Goal: Contribute content: Contribute content

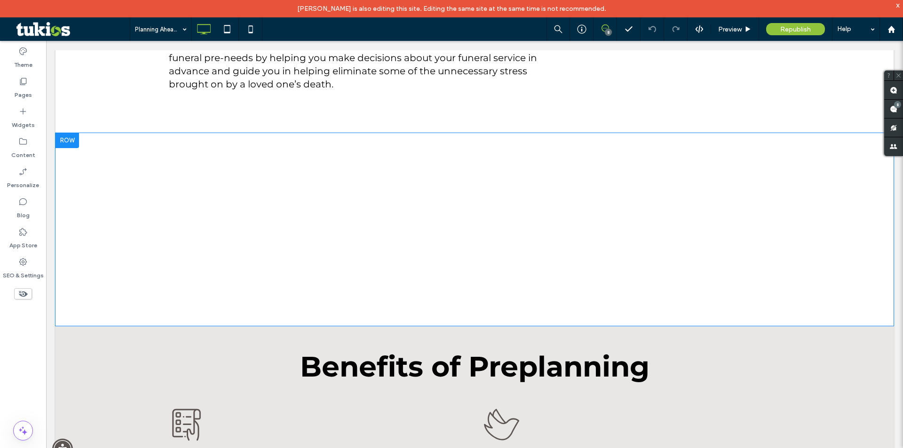
scroll to position [282, 0]
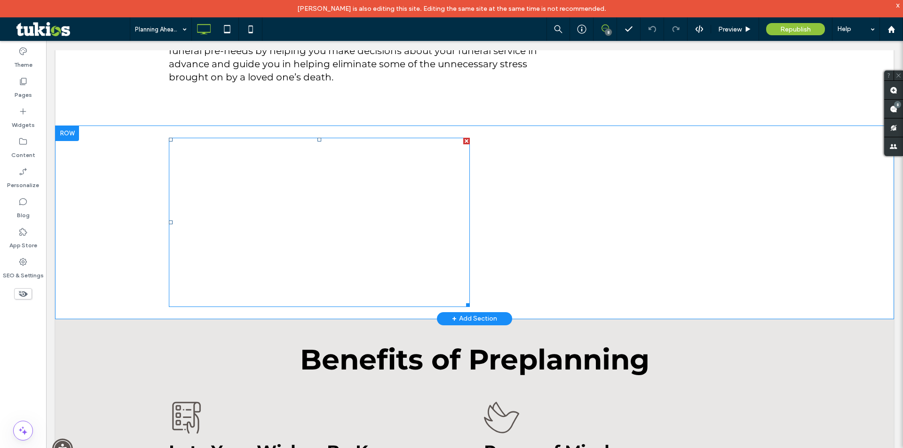
click at [388, 239] on span at bounding box center [319, 222] width 301 height 169
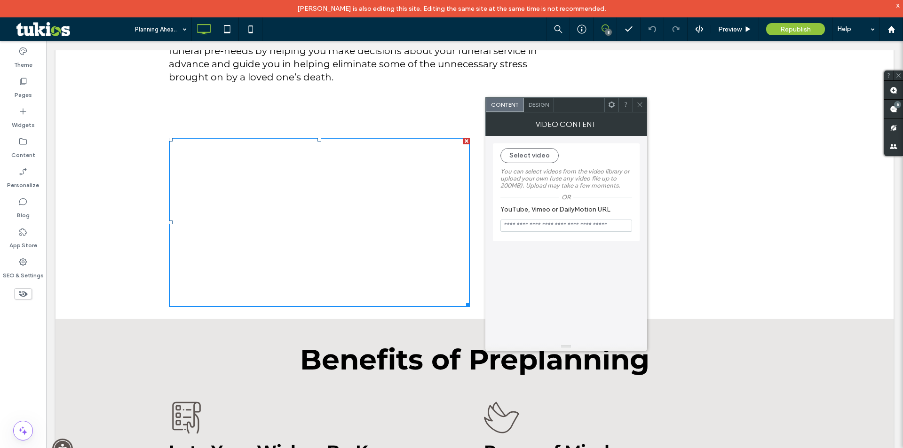
click at [527, 216] on label "YouTube, Vimeo or DailyMotion URL" at bounding box center [565, 211] width 128 height 10
click at [528, 228] on input "YouTube, Vimeo or DailyMotion URL" at bounding box center [567, 226] width 132 height 12
paste input "**********"
type input "**********"
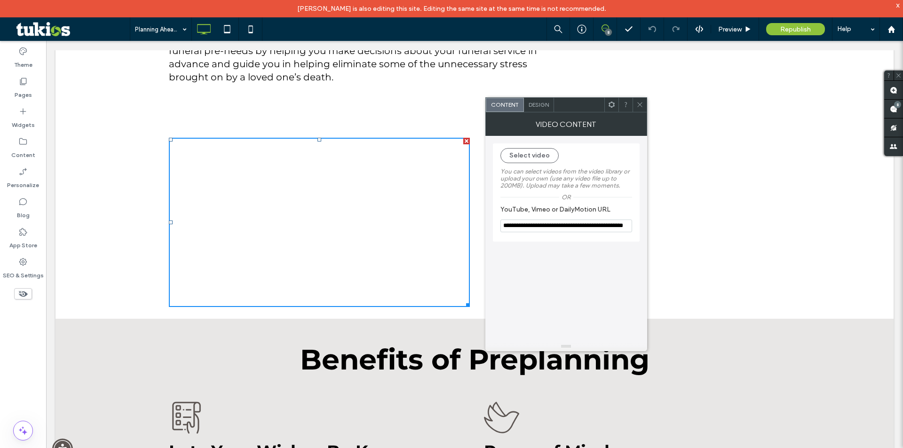
scroll to position [0, 0]
click at [580, 256] on div "**********" at bounding box center [566, 239] width 147 height 206
click at [639, 104] on icon at bounding box center [640, 104] width 7 height 7
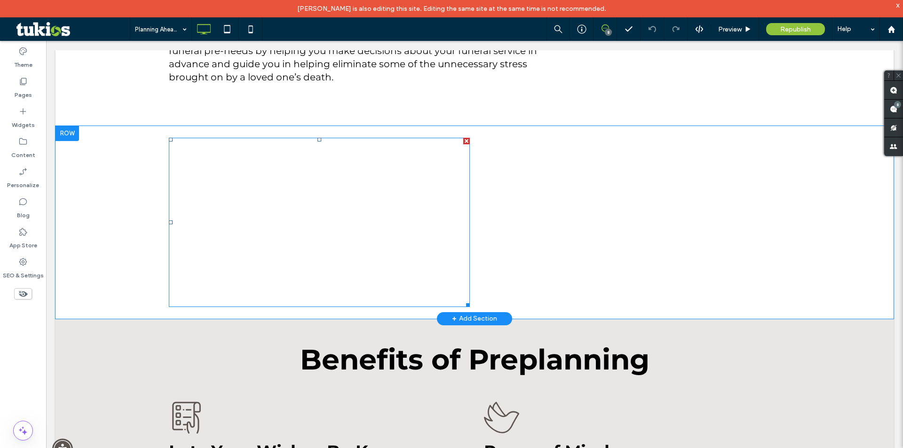
click at [295, 257] on span at bounding box center [319, 222] width 301 height 169
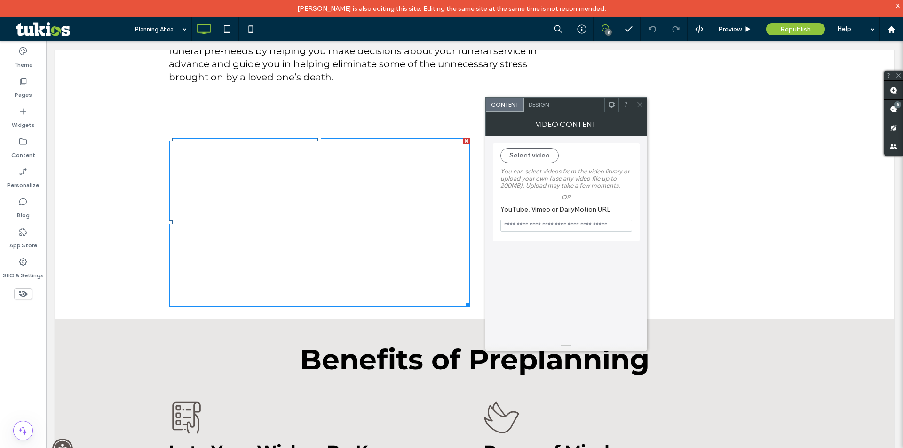
click at [522, 223] on input "YouTube, Vimeo or DailyMotion URL" at bounding box center [567, 226] width 132 height 12
click at [544, 156] on button "Select video" at bounding box center [530, 155] width 58 height 15
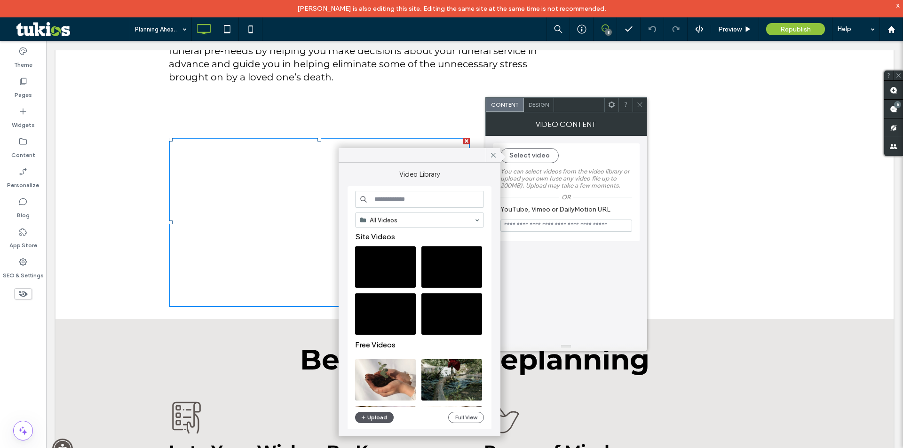
click at [374, 415] on button "Upload" at bounding box center [374, 417] width 39 height 11
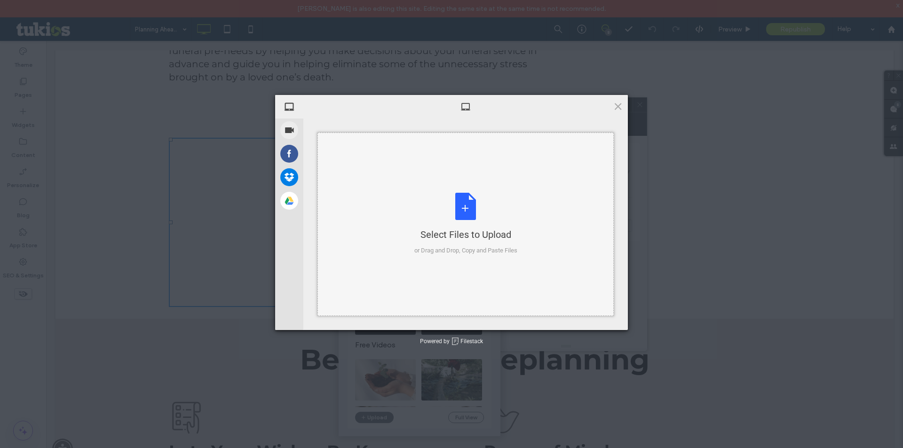
click at [439, 253] on div "or Drag and Drop, Copy and Paste Files" at bounding box center [466, 250] width 103 height 9
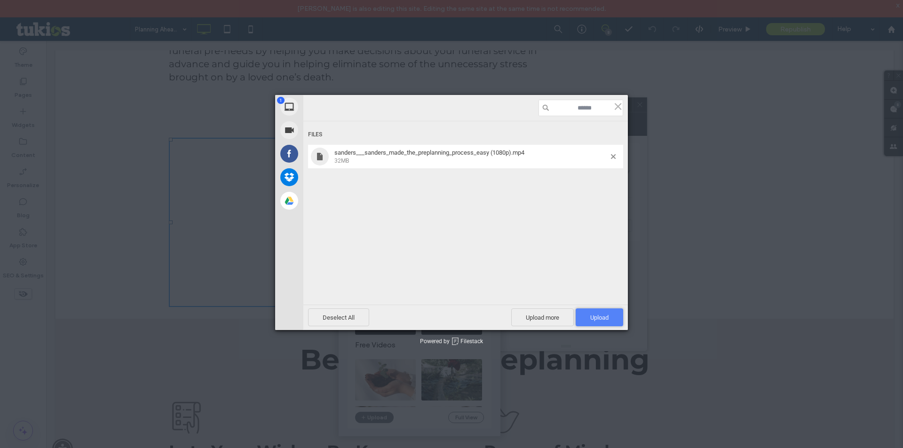
click at [604, 320] on span "Upload 1" at bounding box center [600, 317] width 18 height 7
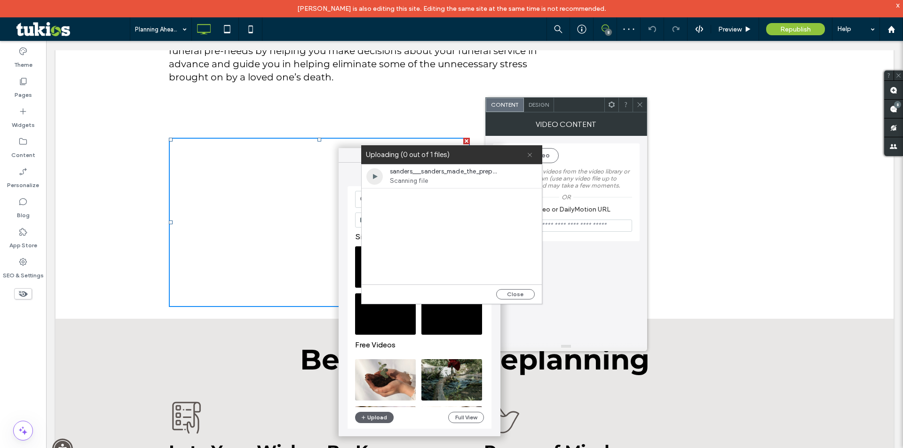
click at [530, 154] on icon at bounding box center [530, 155] width 6 height 6
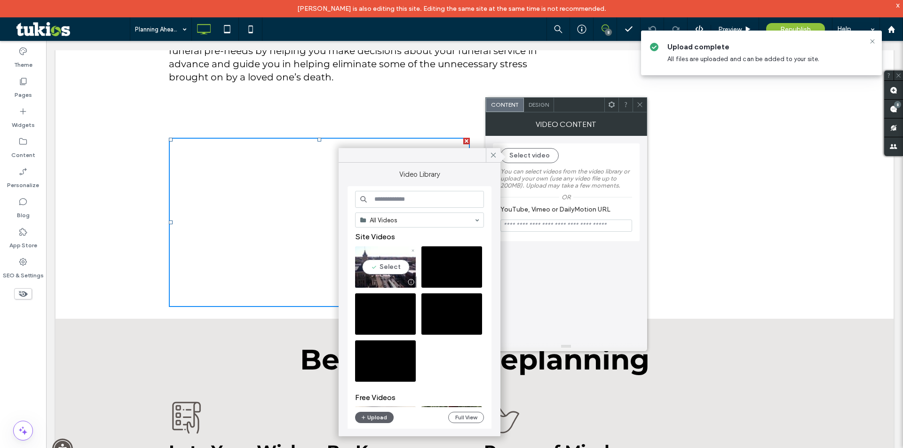
click at [390, 267] on video at bounding box center [385, 267] width 61 height 41
type input "**********"
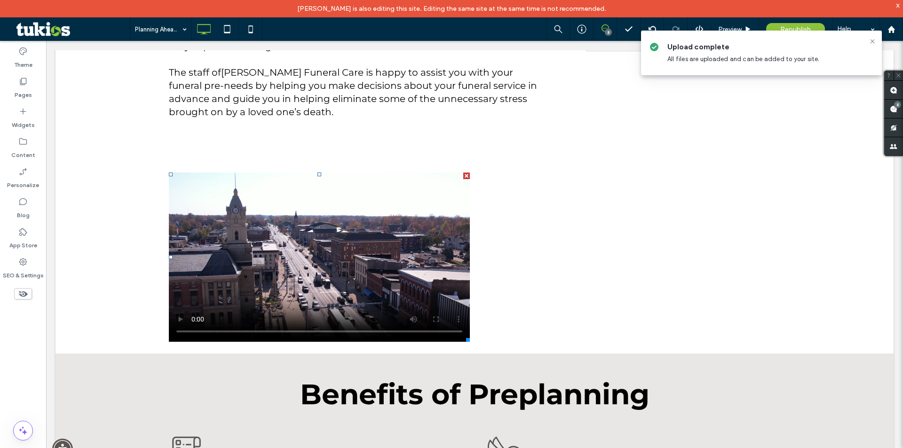
scroll to position [235, 0]
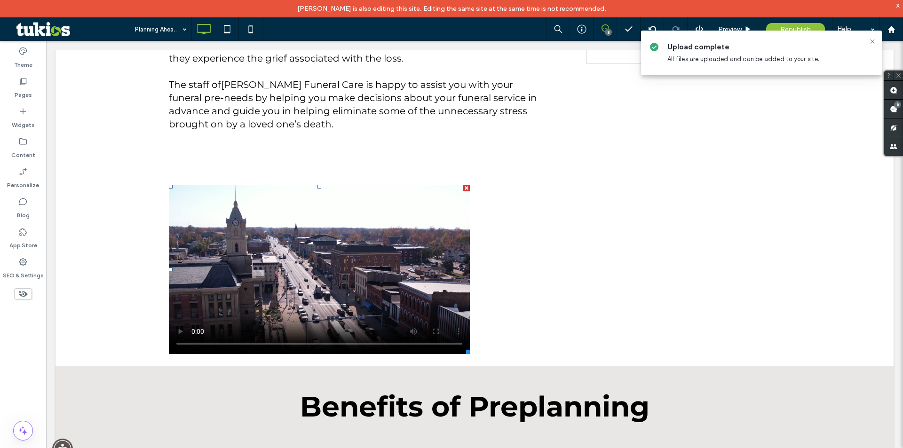
click at [591, 265] on div "Click To Paste" at bounding box center [475, 269] width 612 height 179
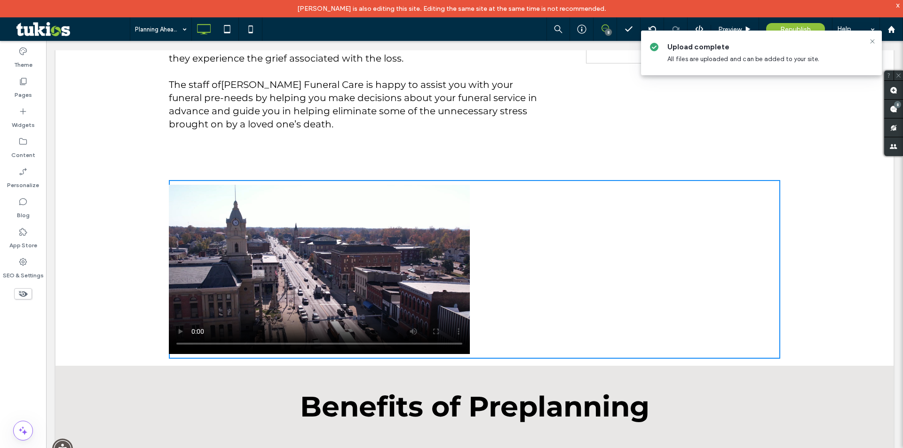
click at [661, 208] on div "Click To Paste" at bounding box center [475, 269] width 612 height 179
click at [743, 124] on div "Preplan Online Now SECURE PREPLANNING FORM Click To Paste Click To Paste" at bounding box center [679, 34] width 204 height 202
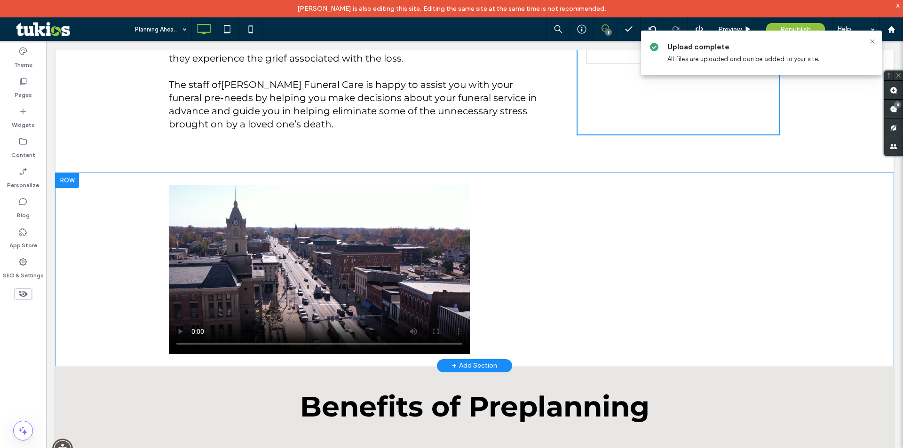
click at [501, 233] on div "Click To Paste" at bounding box center [475, 269] width 612 height 179
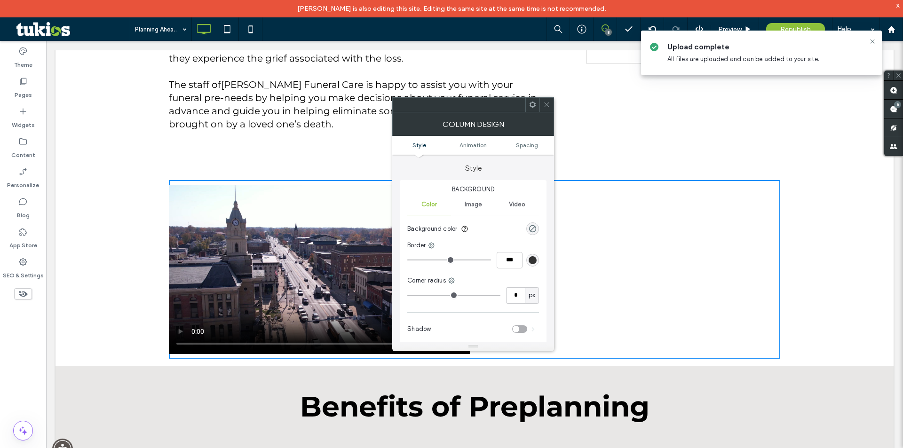
click at [549, 105] on icon at bounding box center [546, 104] width 7 height 7
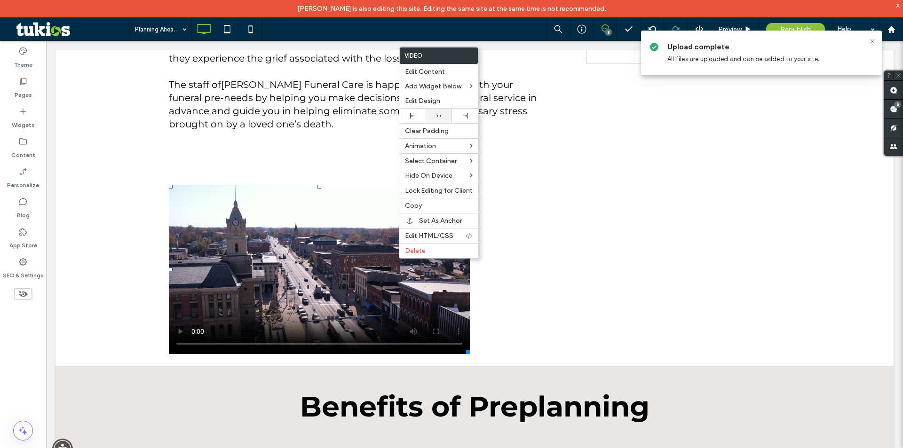
click at [440, 114] on icon at bounding box center [439, 116] width 6 height 6
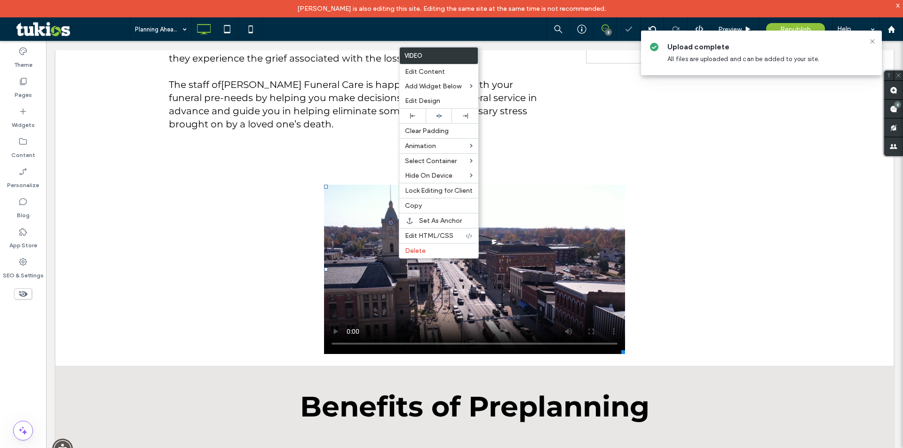
click at [776, 232] on div "Click To Paste" at bounding box center [475, 269] width 612 height 179
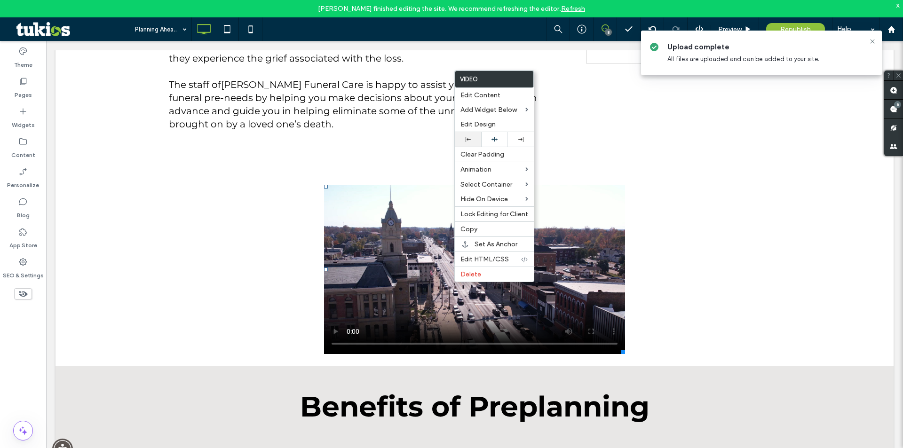
click at [471, 139] on div at bounding box center [468, 139] width 17 height 5
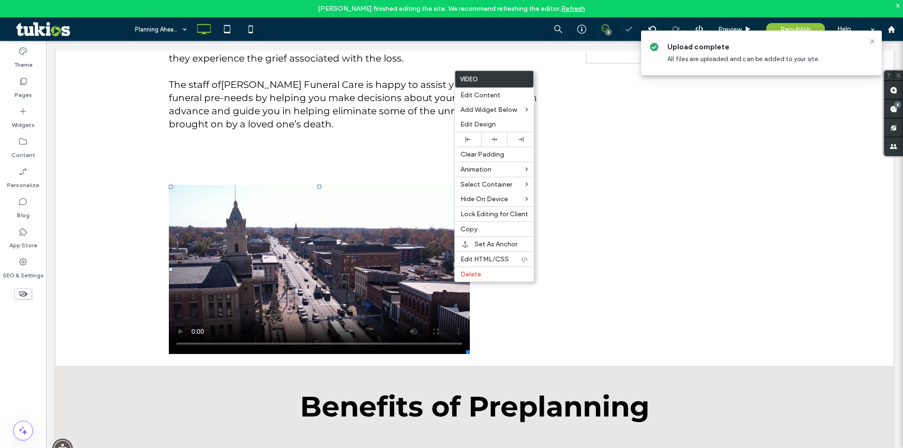
click at [670, 222] on div "Click To Paste" at bounding box center [475, 269] width 612 height 179
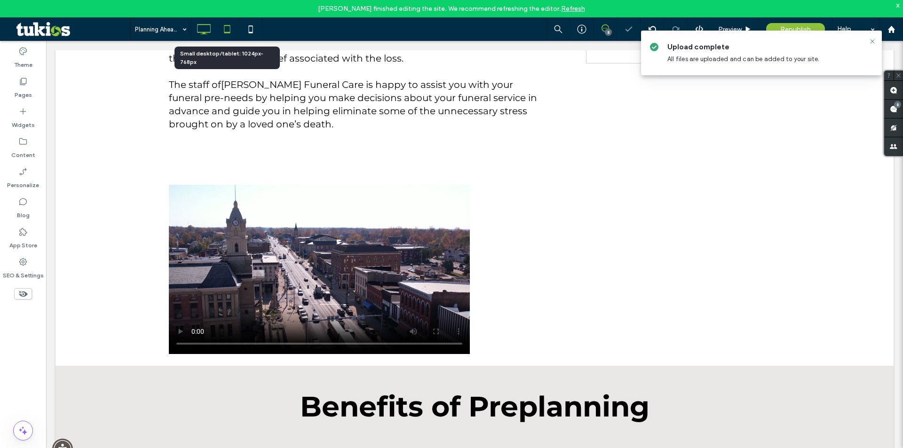
click at [220, 26] on icon at bounding box center [227, 29] width 19 height 19
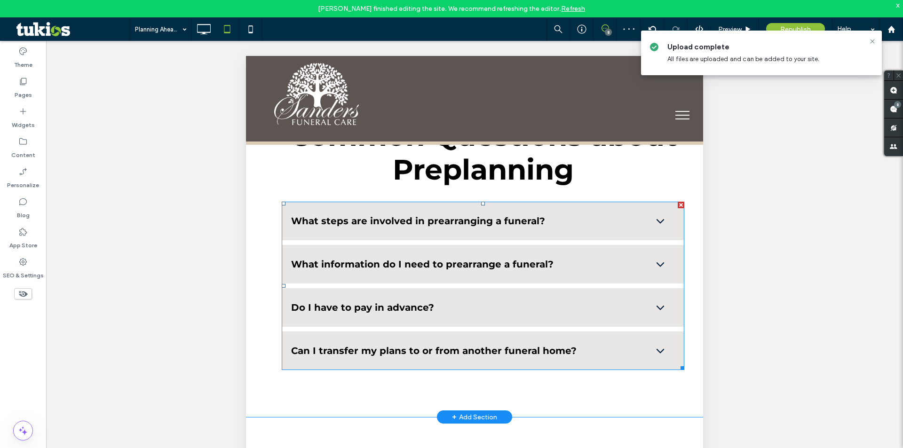
scroll to position [1418, 0]
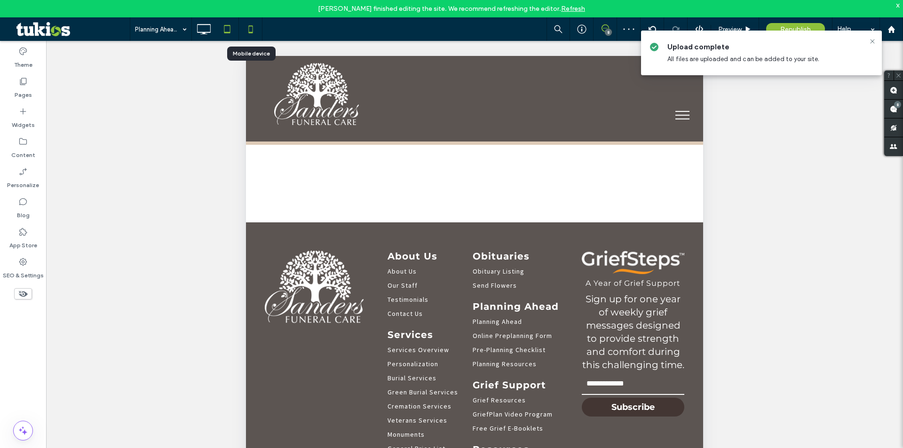
click at [250, 25] on icon at bounding box center [250, 29] width 19 height 19
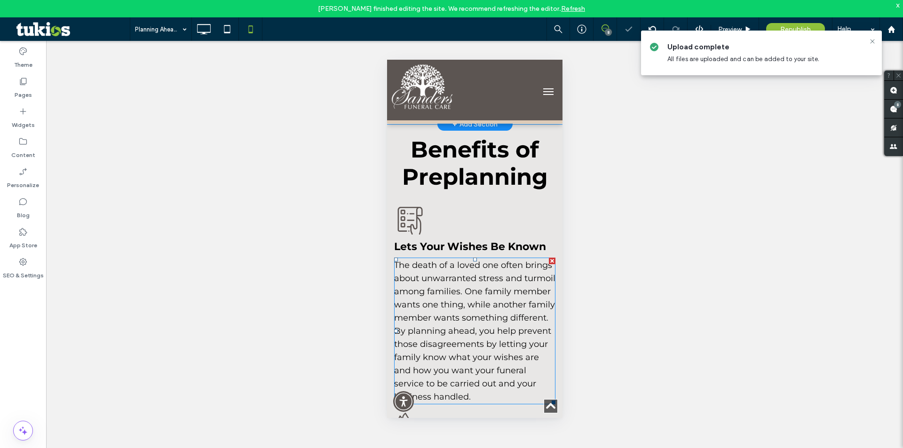
scroll to position [376, 0]
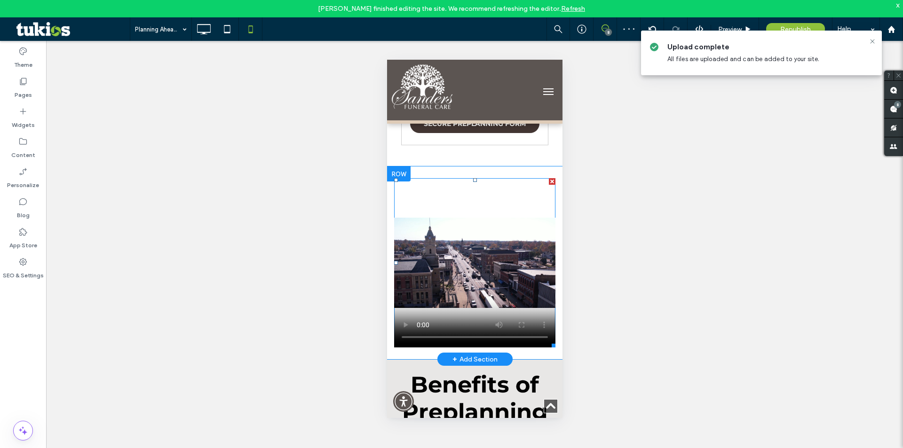
click at [467, 225] on span at bounding box center [474, 262] width 161 height 169
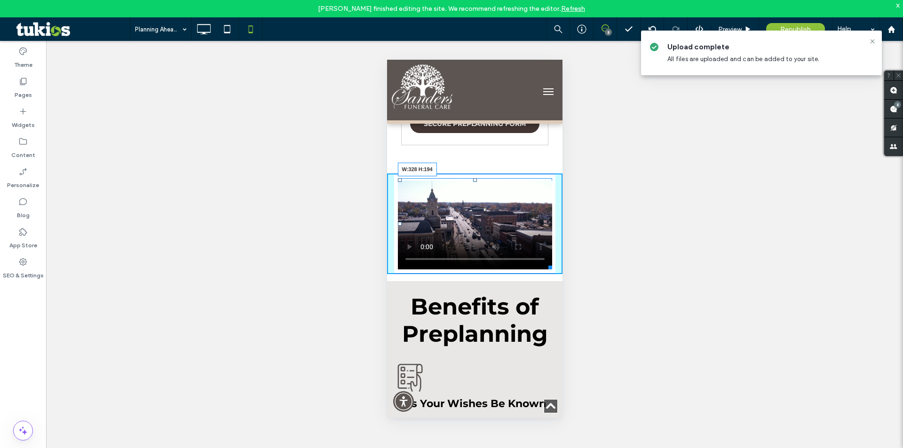
drag, startPoint x: 545, startPoint y: 375, endPoint x: 945, endPoint y: 287, distance: 409.6
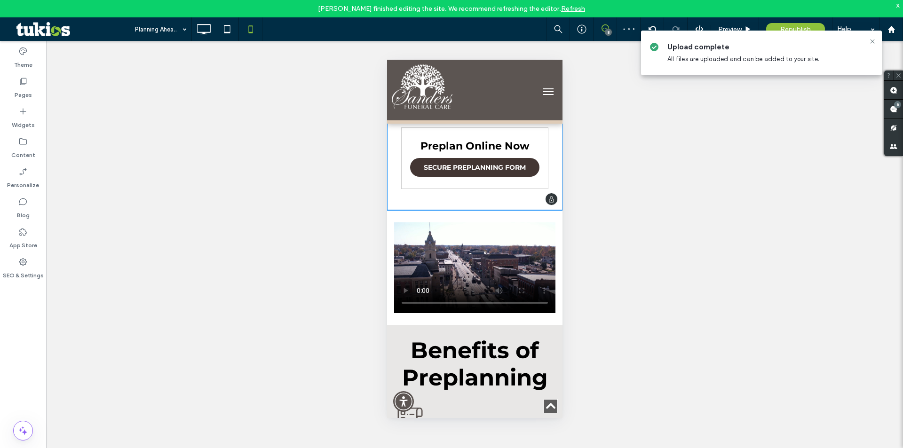
scroll to position [329, 0]
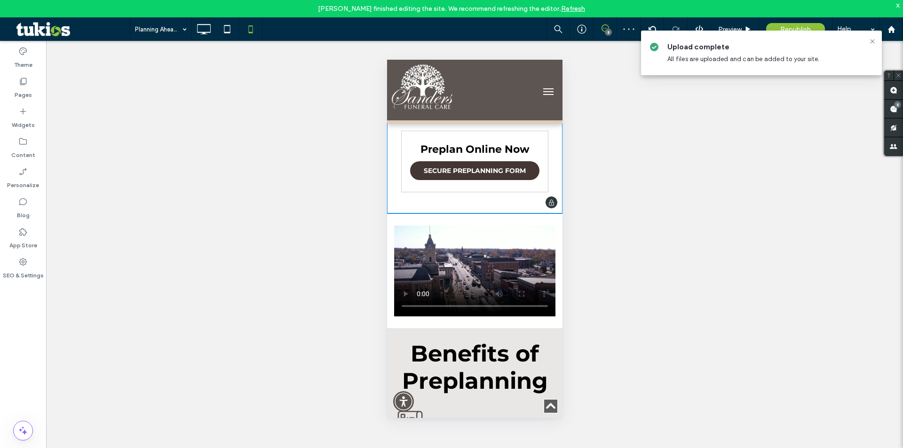
click at [471, 214] on div "Why Should I Plan Ahea d? Not everyone likes to plan ahead, but pre-planning yo…" at bounding box center [475, 3] width 176 height 419
click at [493, 328] on div "Click To Paste Row + Add Section" at bounding box center [475, 271] width 176 height 115
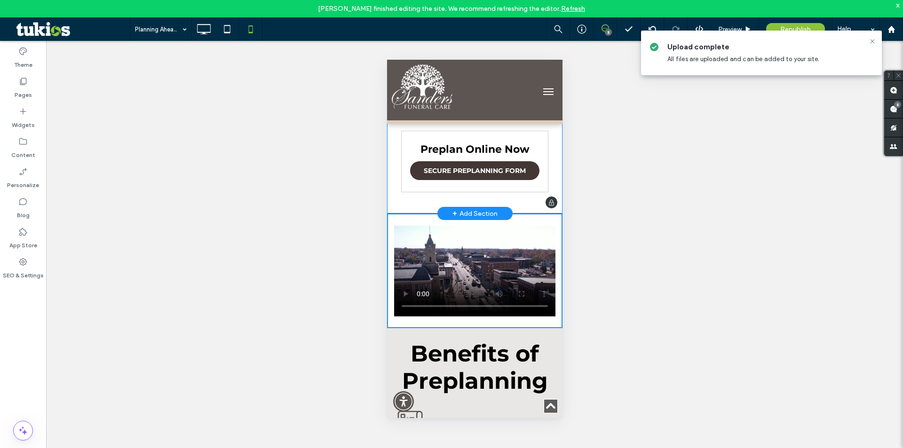
click at [472, 214] on div "Why Should I Plan Ahea d? Not everyone likes to plan ahead, but pre-planning yo…" at bounding box center [475, 3] width 176 height 419
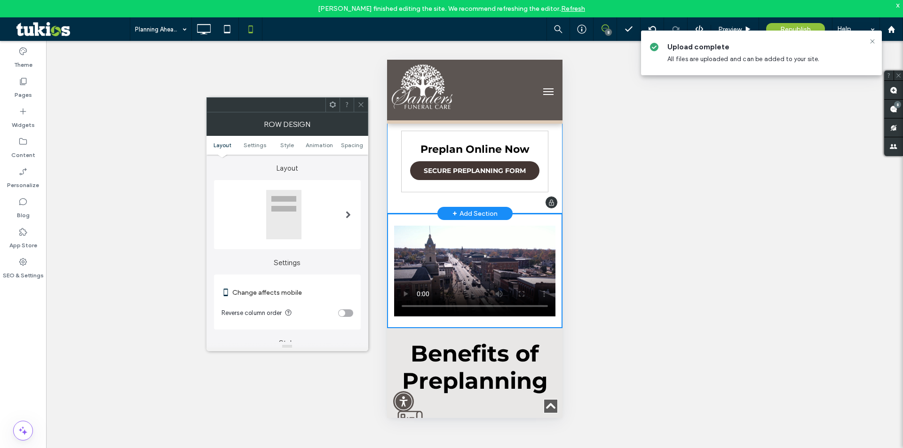
scroll to position [0, 0]
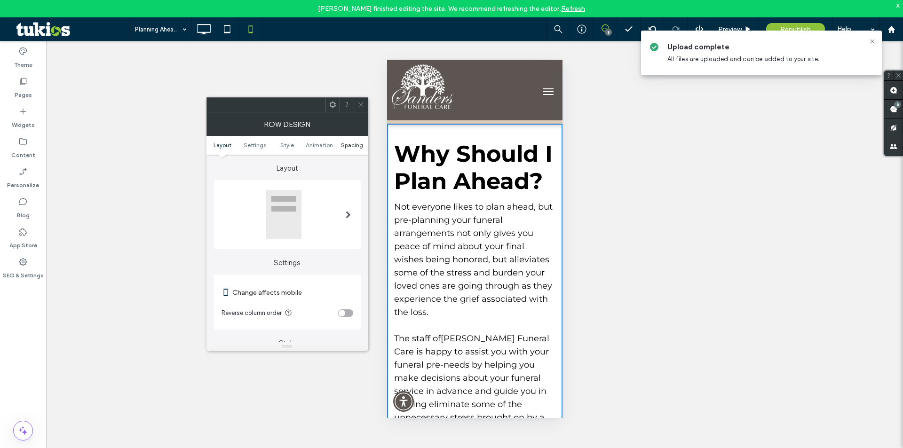
click at [343, 144] on span "Spacing" at bounding box center [352, 145] width 22 height 7
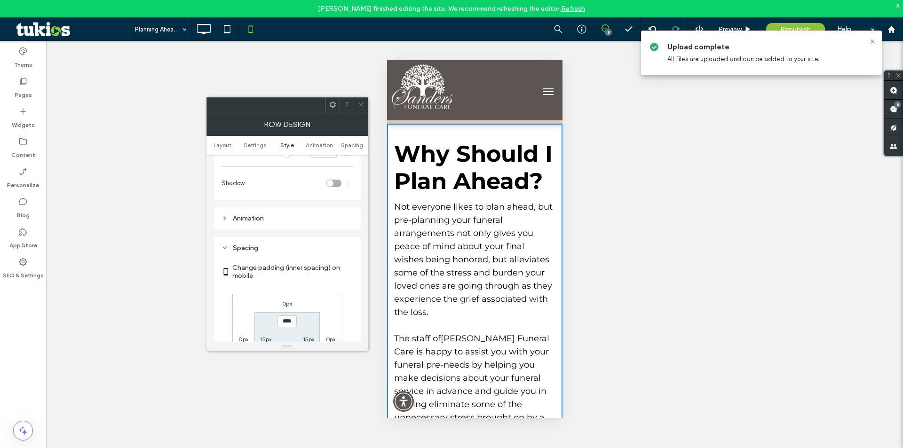
scroll to position [326, 0]
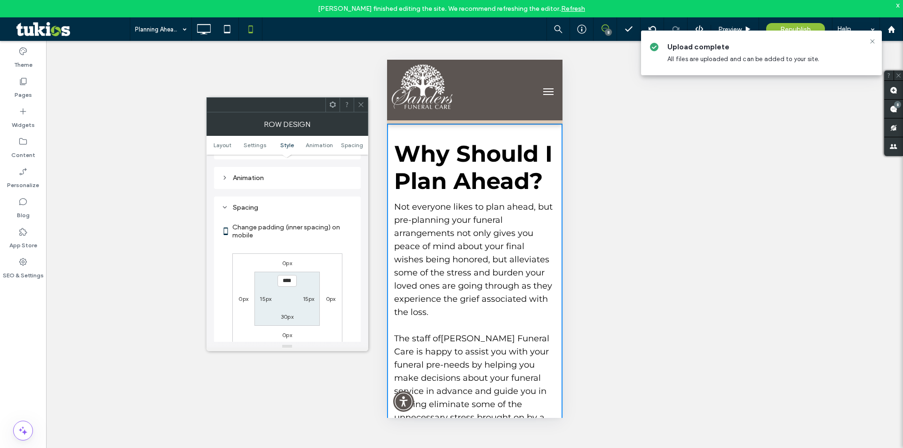
click at [290, 318] on label "30px" at bounding box center [287, 316] width 13 height 7
type input "**"
type input "****"
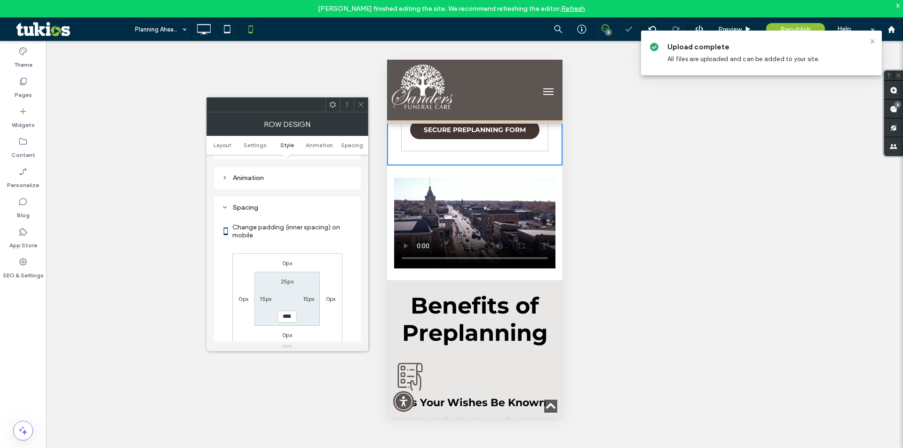
scroll to position [329, 0]
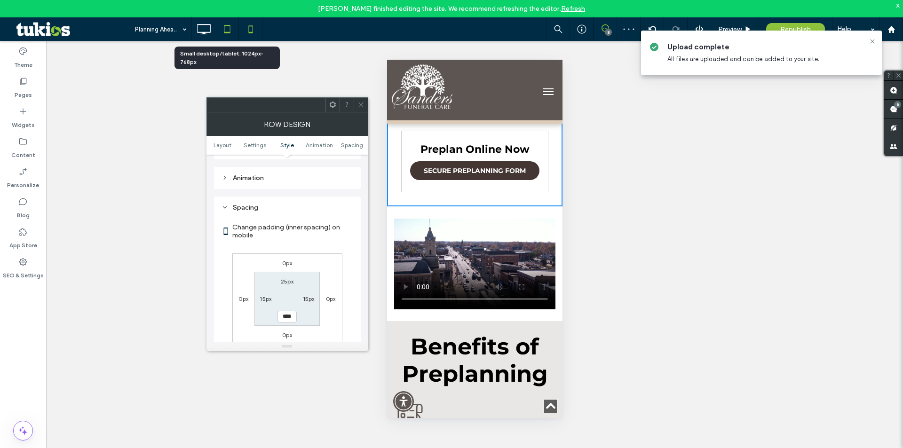
click at [234, 33] on icon at bounding box center [227, 29] width 19 height 19
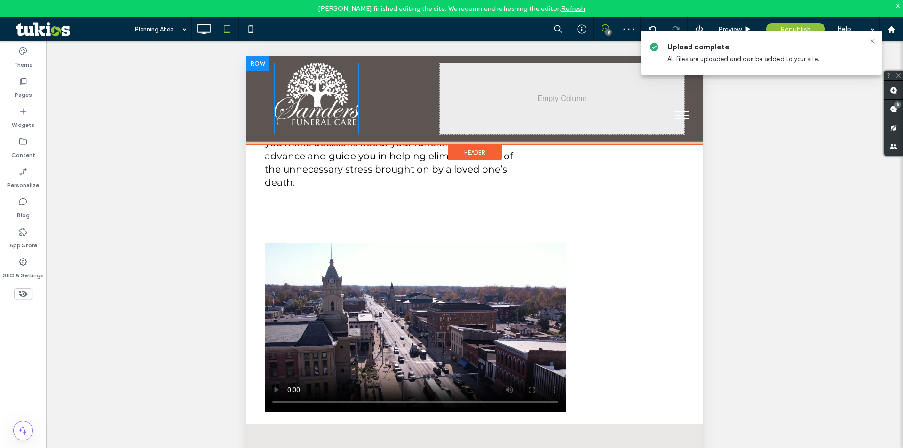
scroll to position [235, 0]
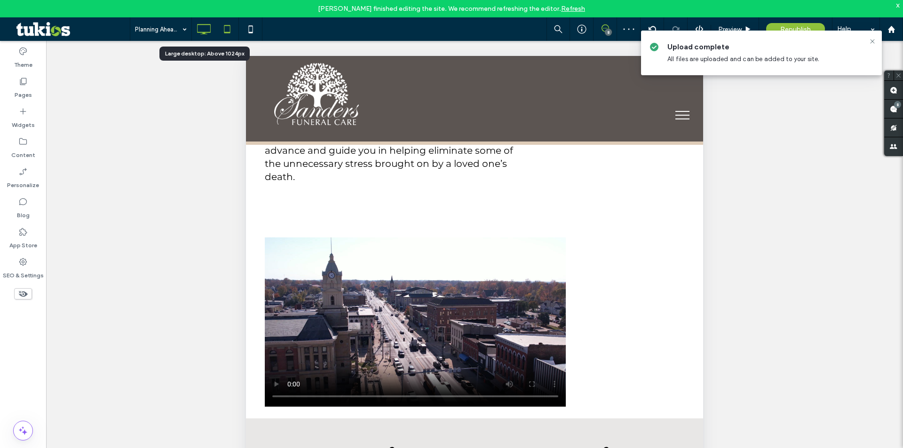
drag, startPoint x: 208, startPoint y: 34, endPoint x: 220, endPoint y: 13, distance: 24.5
click at [208, 34] on icon at bounding box center [203, 29] width 19 height 19
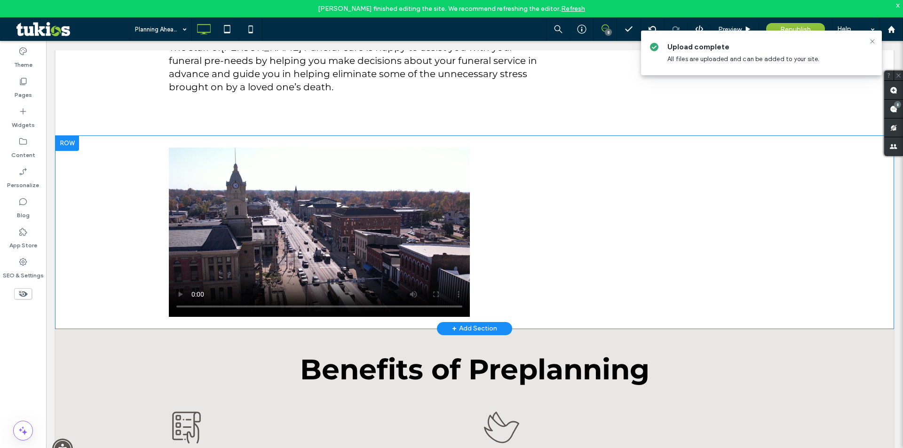
scroll to position [329, 0]
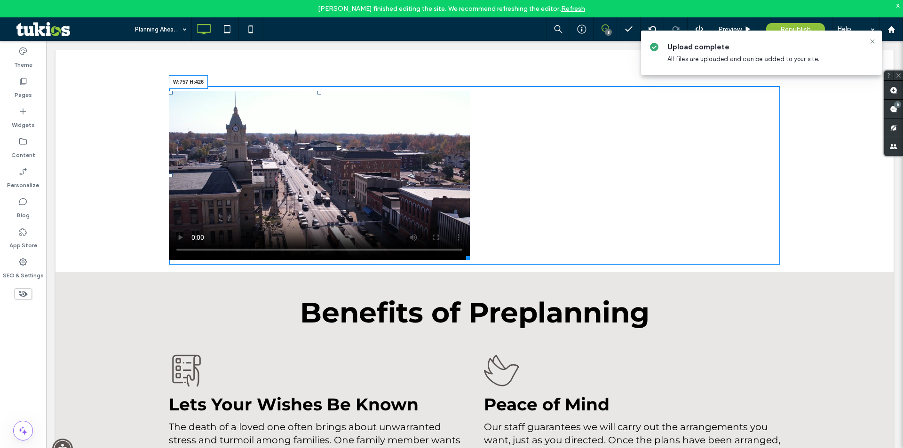
drag, startPoint x: 463, startPoint y: 256, endPoint x: 518, endPoint y: 288, distance: 63.2
click at [470, 260] on div at bounding box center [466, 256] width 7 height 7
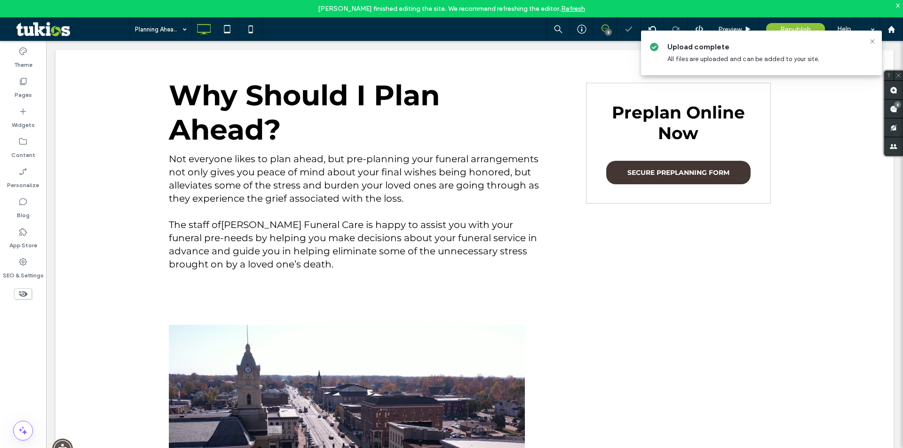
scroll to position [94, 0]
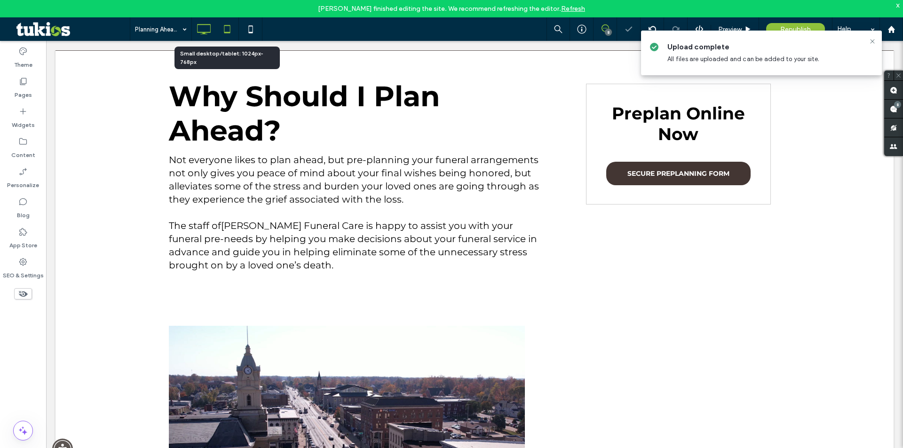
click at [223, 36] on icon at bounding box center [227, 29] width 19 height 19
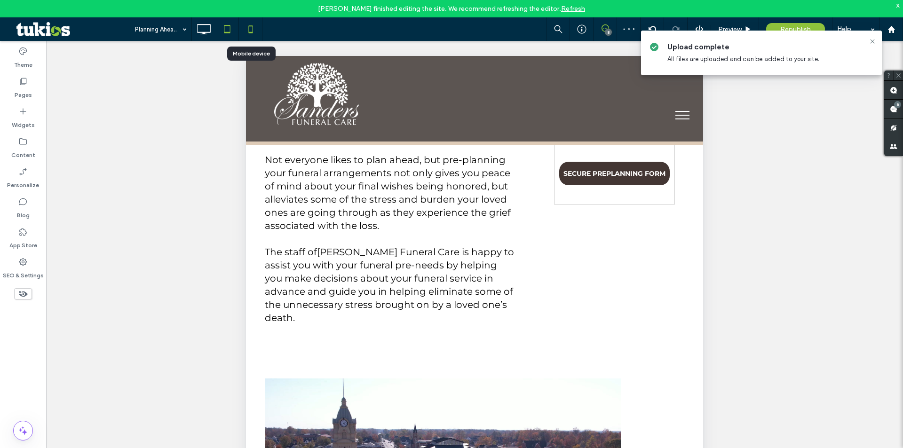
click at [251, 35] on icon at bounding box center [250, 29] width 19 height 19
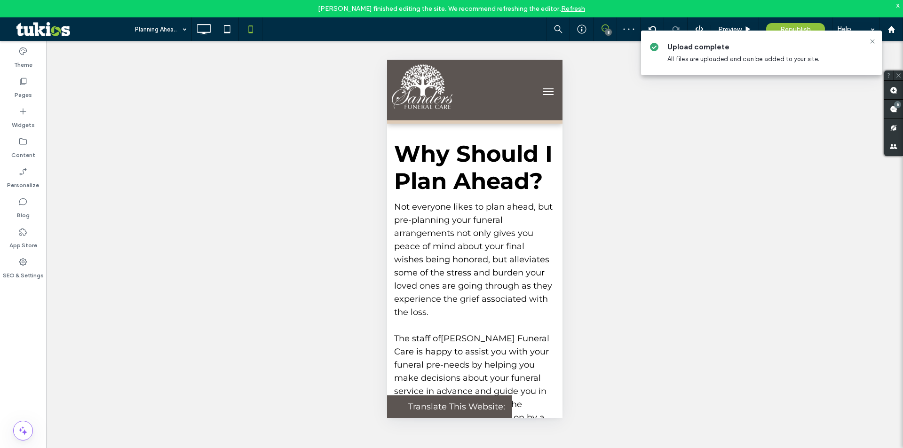
scroll to position [0, 0]
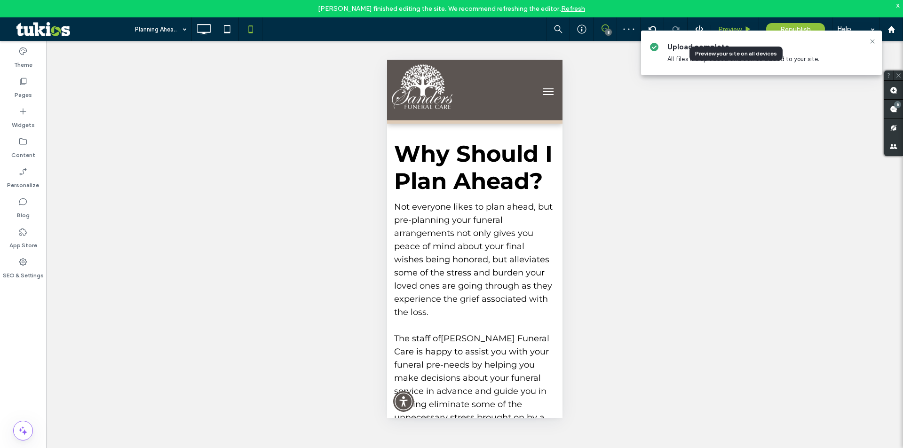
click at [732, 24] on div "Preview" at bounding box center [735, 29] width 48 height 24
click at [741, 26] on span "Preview" at bounding box center [731, 29] width 24 height 8
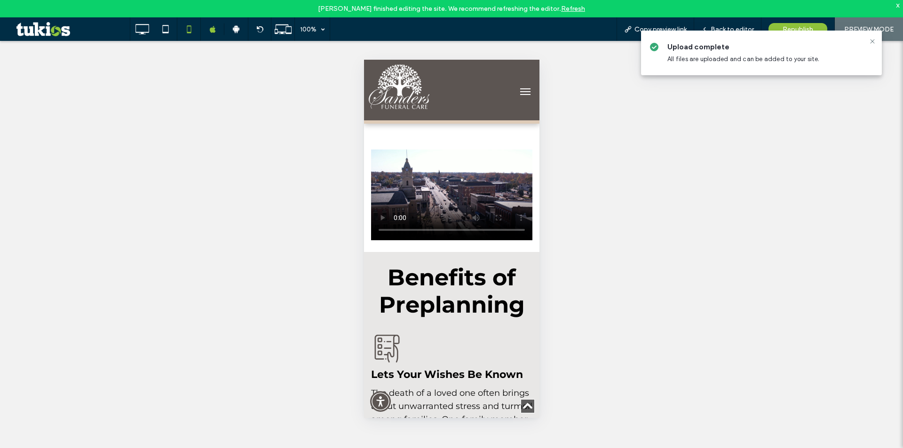
scroll to position [471, 0]
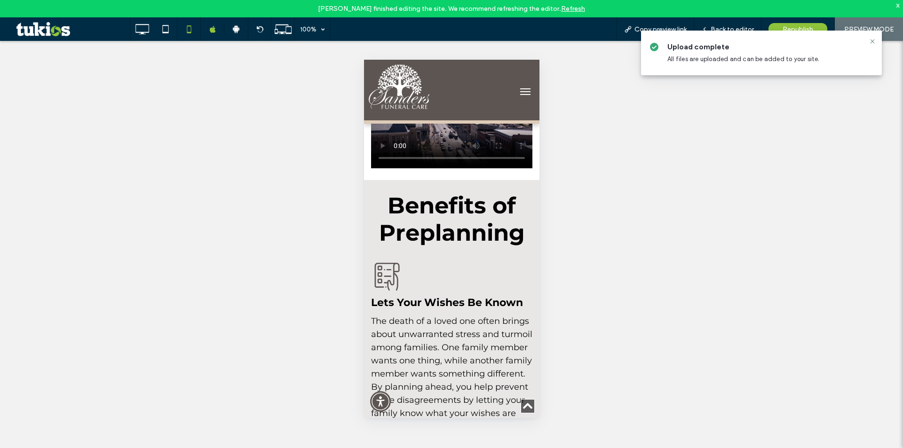
drag, startPoint x: 423, startPoint y: 147, endPoint x: 416, endPoint y: 156, distance: 11.0
click at [423, 148] on video at bounding box center [451, 122] width 161 height 91
click at [783, 28] on div "Upload complete All files are uploaded and can be added to your site." at bounding box center [762, 52] width 246 height 49
click at [871, 44] on icon at bounding box center [873, 42] width 8 height 8
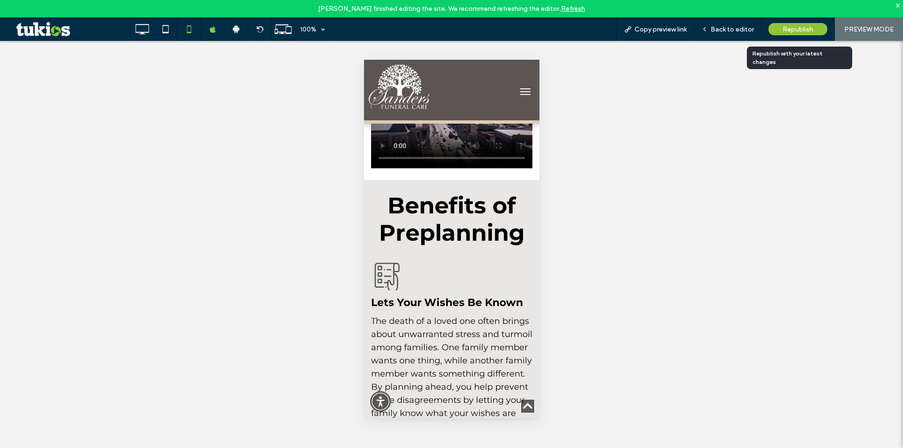
click at [784, 30] on span "Republish" at bounding box center [798, 29] width 31 height 8
